Goal: Transaction & Acquisition: Purchase product/service

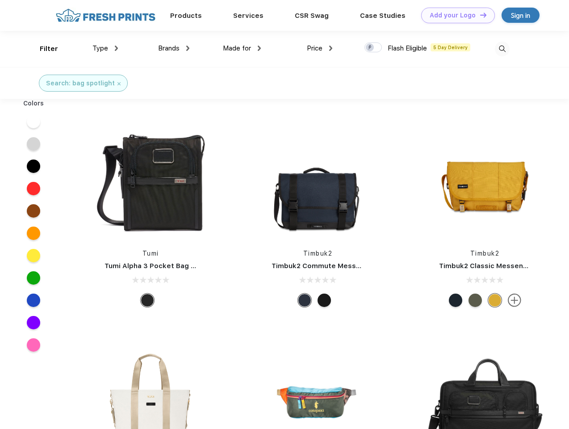
click at [455, 15] on link "Add your Logo Design Tool" at bounding box center [458, 16] width 74 height 16
click at [0, 0] on div "Design Tool" at bounding box center [0, 0] width 0 height 0
click at [480, 15] on link "Add your Logo Design Tool" at bounding box center [458, 16] width 74 height 16
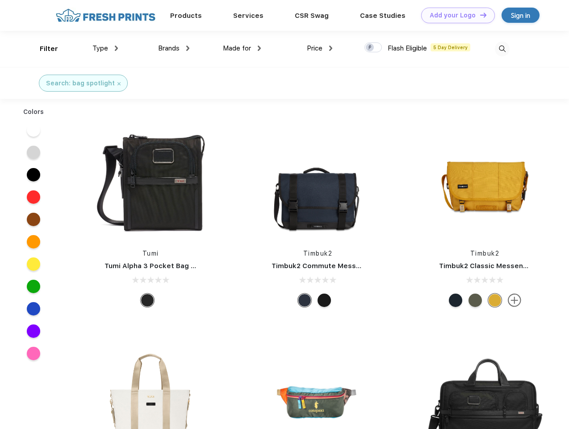
click at [43, 49] on div "Filter" at bounding box center [49, 49] width 18 height 10
click at [105, 48] on span "Type" at bounding box center [101, 48] width 16 height 8
click at [174, 48] on span "Brands" at bounding box center [168, 48] width 21 height 8
click at [242, 48] on span "Made for" at bounding box center [237, 48] width 28 height 8
click at [320, 48] on span "Price" at bounding box center [315, 48] width 16 height 8
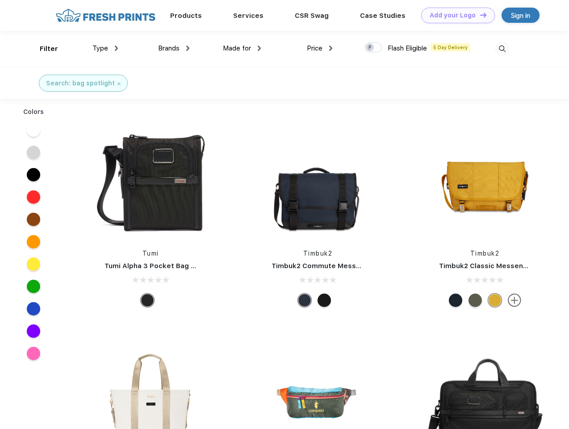
click at [374, 48] on div at bounding box center [373, 47] width 17 height 10
click at [371, 48] on input "checkbox" at bounding box center [368, 45] width 6 height 6
click at [502, 49] on img at bounding box center [502, 49] width 15 height 15
